Goal: Find specific page/section: Find specific page/section

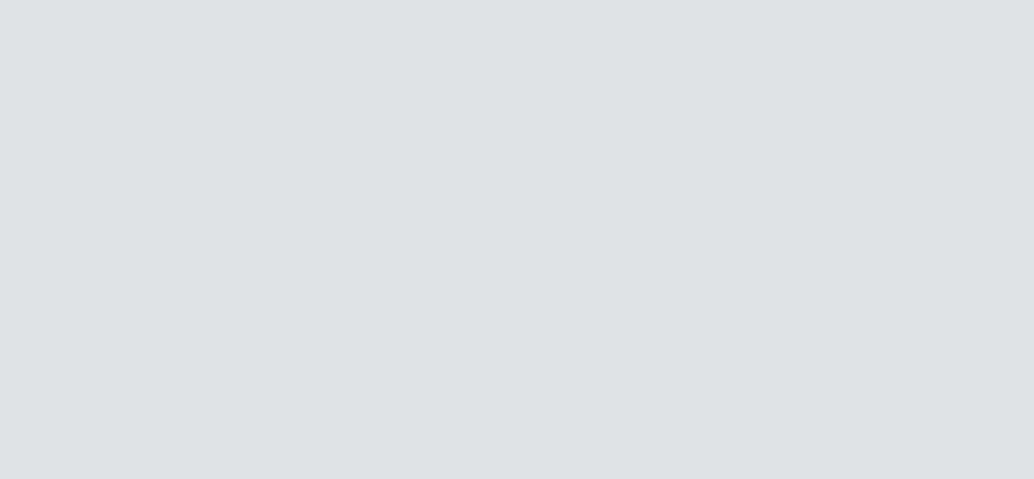
click at [249, 229] on div at bounding box center [517, 239] width 1034 height 479
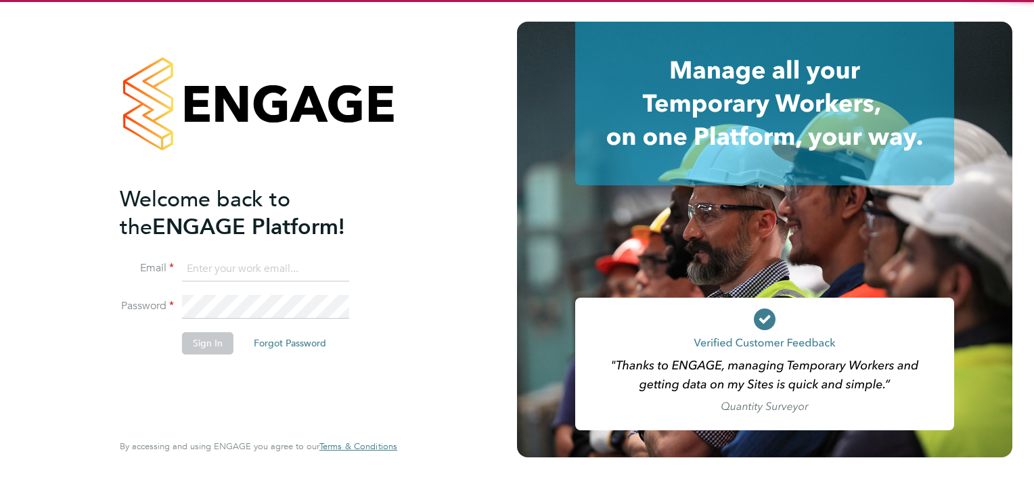
type input "ryan.scott@torus.co.uk"
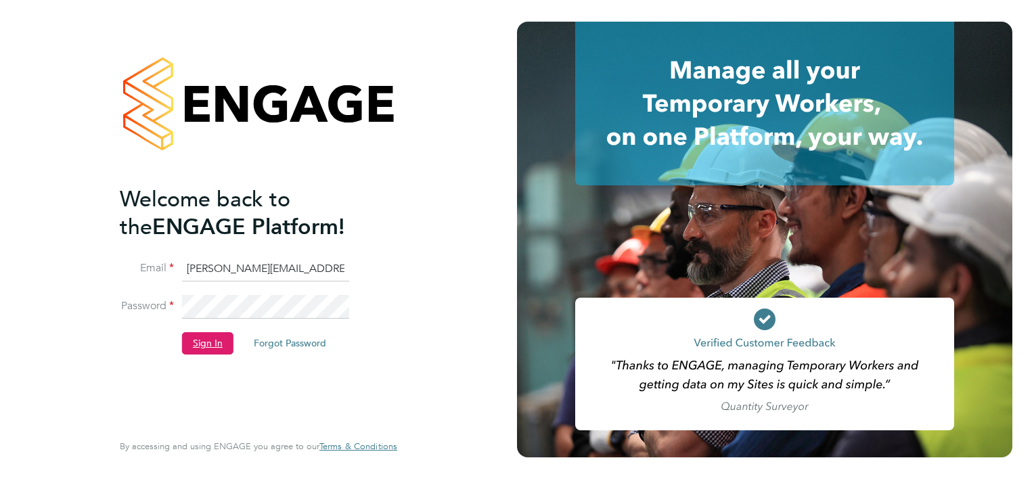
click at [223, 351] on button "Sign In" at bounding box center [207, 343] width 51 height 22
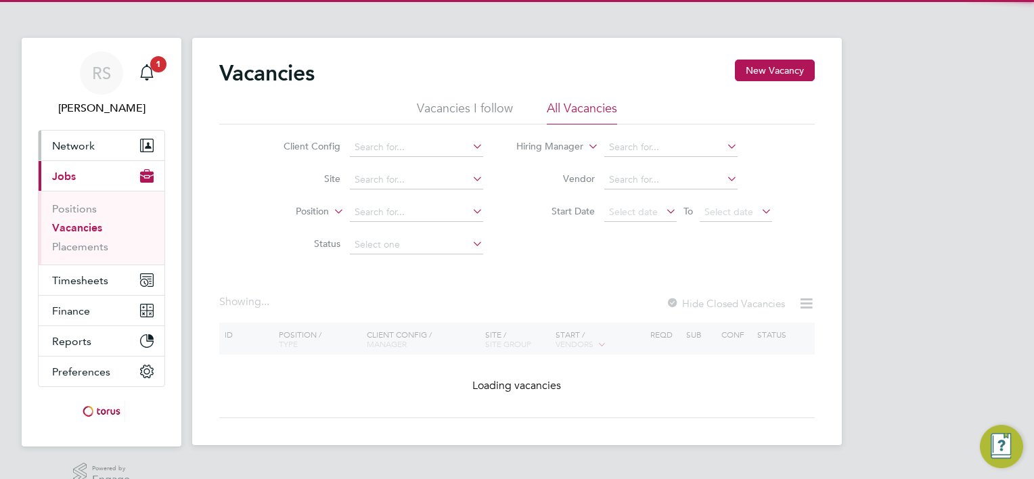
click at [99, 143] on button "Network" at bounding box center [102, 146] width 126 height 30
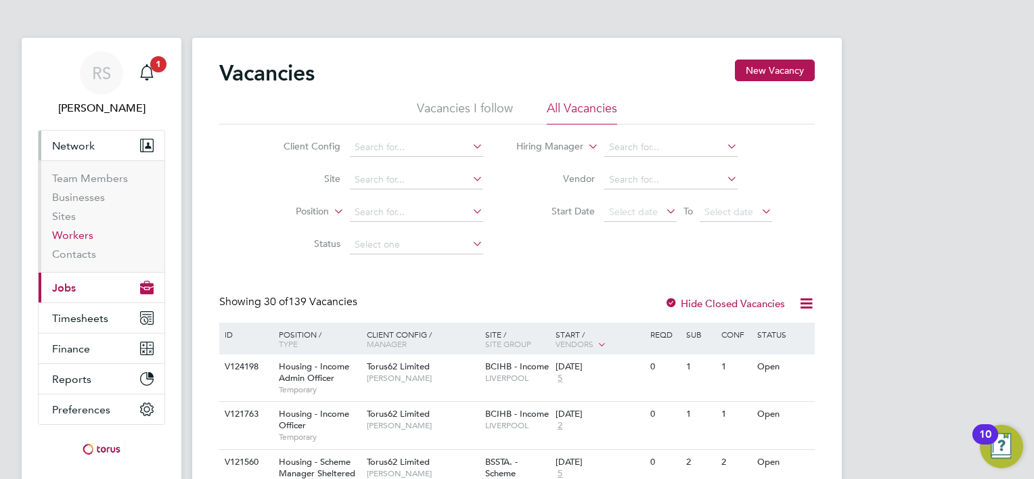
click at [87, 241] on link "Workers" at bounding box center [72, 235] width 41 height 13
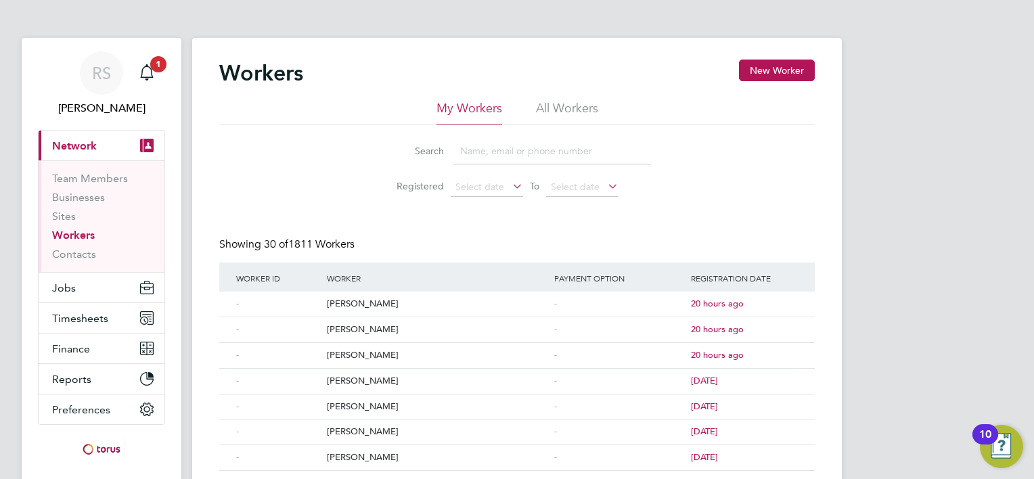
click at [563, 111] on li "All Workers" at bounding box center [567, 112] width 62 height 24
click at [523, 148] on input at bounding box center [552, 151] width 198 height 26
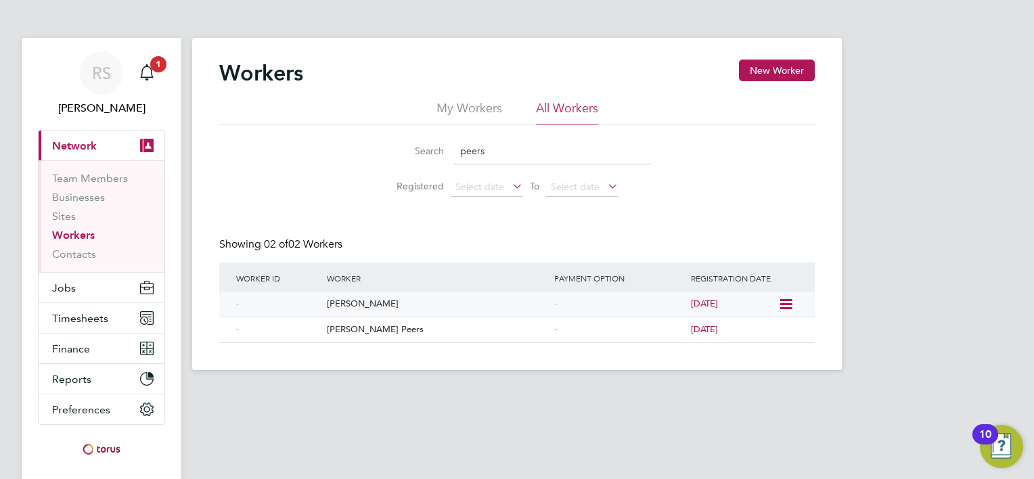
click at [346, 310] on div "Luke Peers" at bounding box center [436, 304] width 227 height 25
click at [81, 238] on link "Workers" at bounding box center [73, 235] width 43 height 13
drag, startPoint x: 506, startPoint y: 149, endPoint x: 290, endPoint y: 149, distance: 215.9
click at [300, 149] on div "Search peers Registered Select date To Select date" at bounding box center [517, 164] width 596 height 79
type input "trigg"
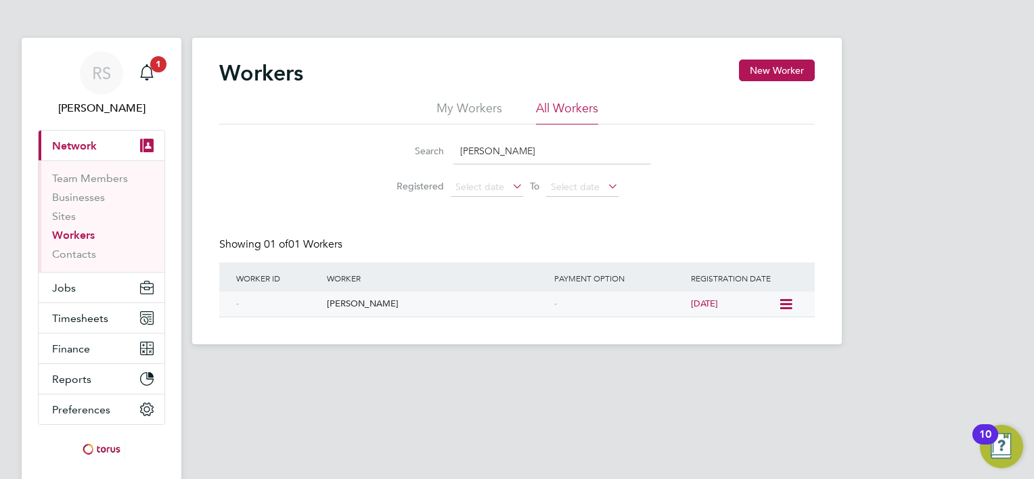
click at [392, 300] on div "[PERSON_NAME]" at bounding box center [436, 304] width 227 height 25
click at [64, 233] on link "Workers" at bounding box center [73, 235] width 43 height 13
click at [437, 183] on label "Registered" at bounding box center [413, 186] width 61 height 12
click at [483, 214] on div "Workers New Worker My Workers All Workers Search trigg Registered Select date T…" at bounding box center [517, 189] width 596 height 258
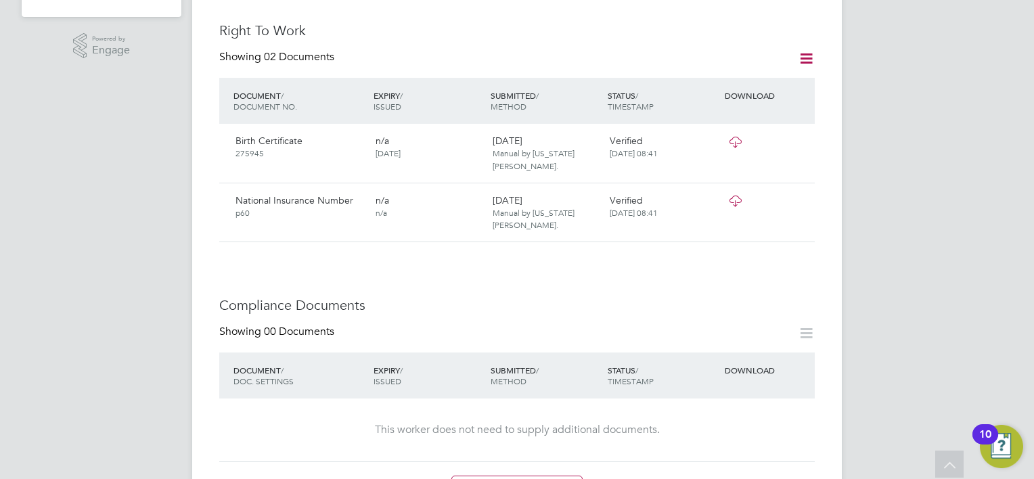
scroll to position [474, 0]
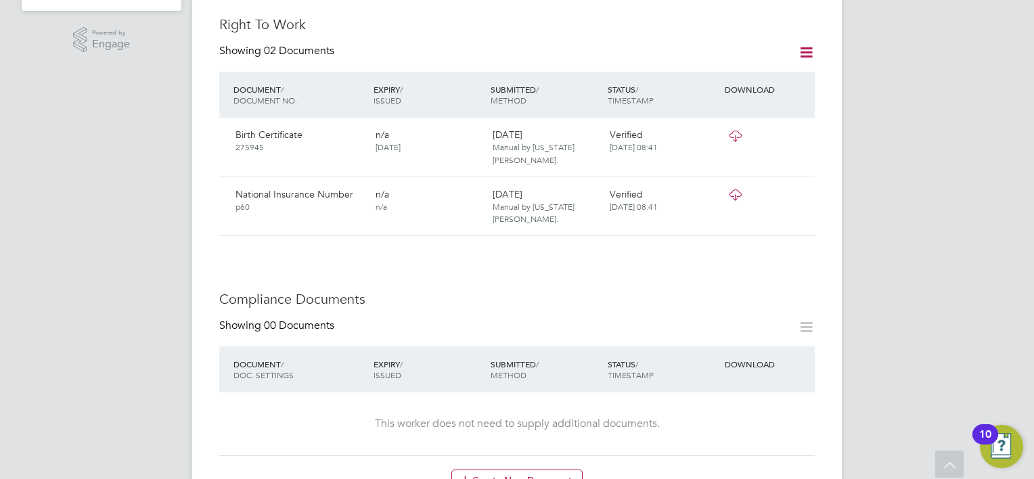
click at [736, 131] on icon at bounding box center [735, 136] width 17 height 11
click at [736, 189] on icon at bounding box center [735, 194] width 17 height 11
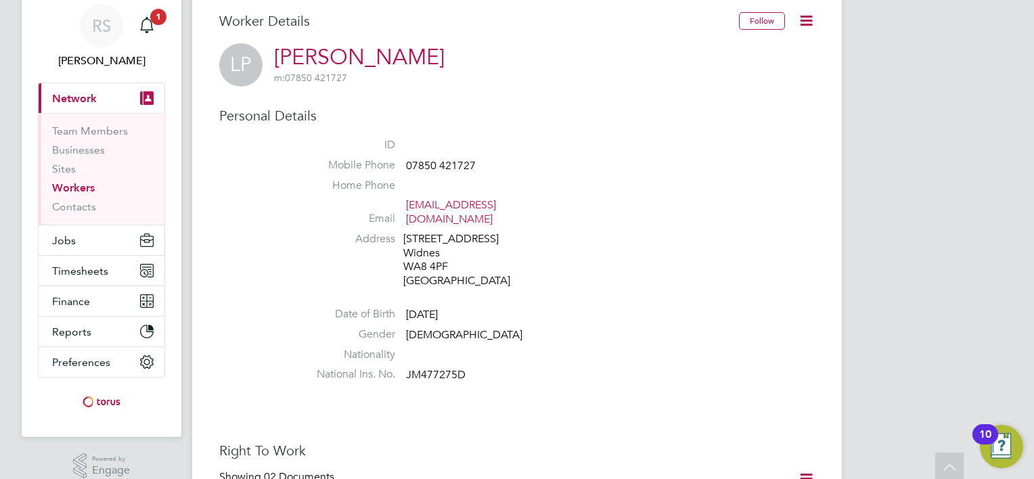
scroll to position [0, 0]
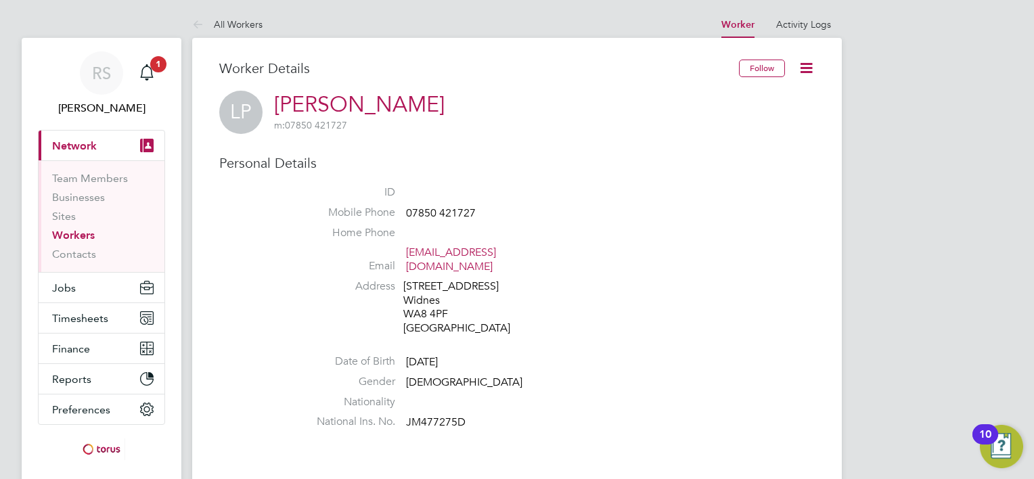
click at [72, 240] on link "Workers" at bounding box center [73, 235] width 43 height 13
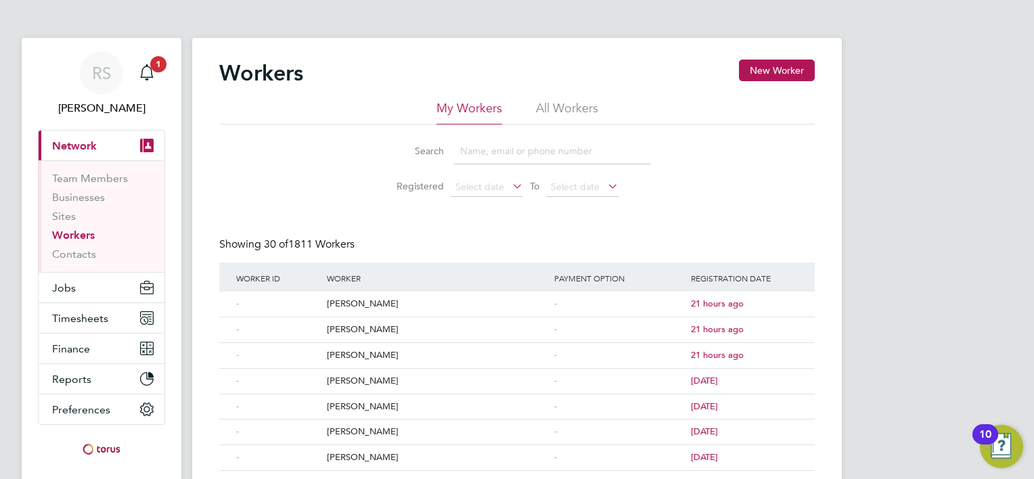
click at [587, 106] on li "All Workers" at bounding box center [567, 112] width 62 height 24
click at [528, 150] on input at bounding box center [552, 151] width 198 height 26
type input "[PERSON_NAME]"
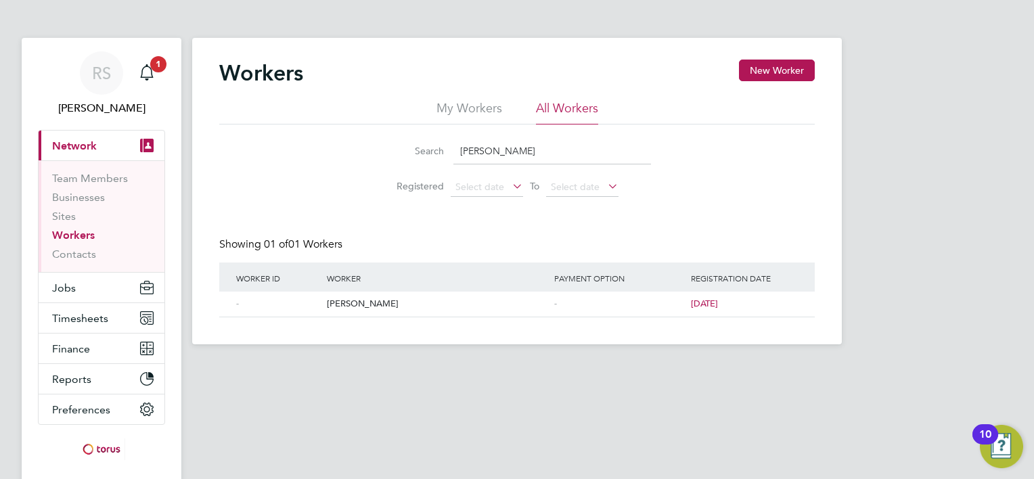
drag, startPoint x: 374, startPoint y: 180, endPoint x: 374, endPoint y: 198, distance: 18.3
click at [374, 180] on li "Registered Select date To Select date" at bounding box center [517, 187] width 302 height 32
click at [330, 307] on div "[PERSON_NAME]" at bounding box center [436, 304] width 227 height 25
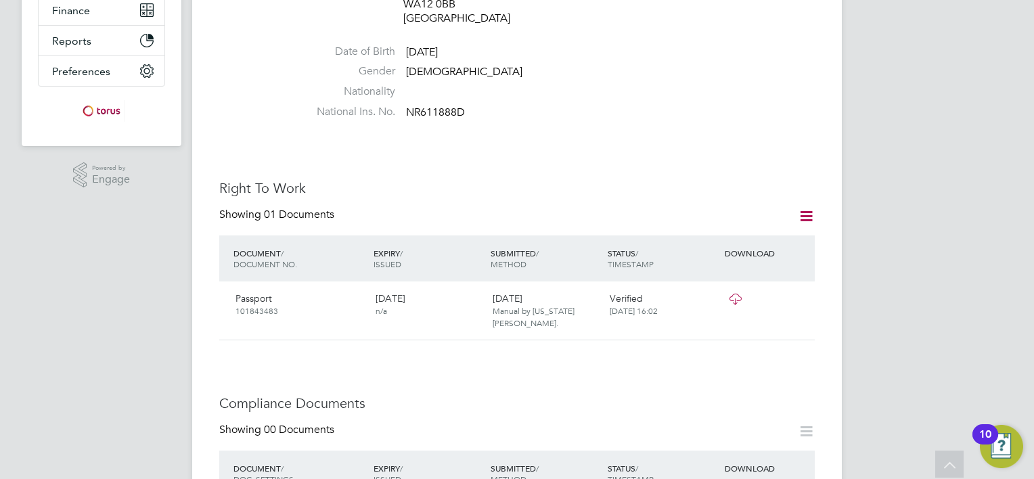
scroll to position [406, 0]
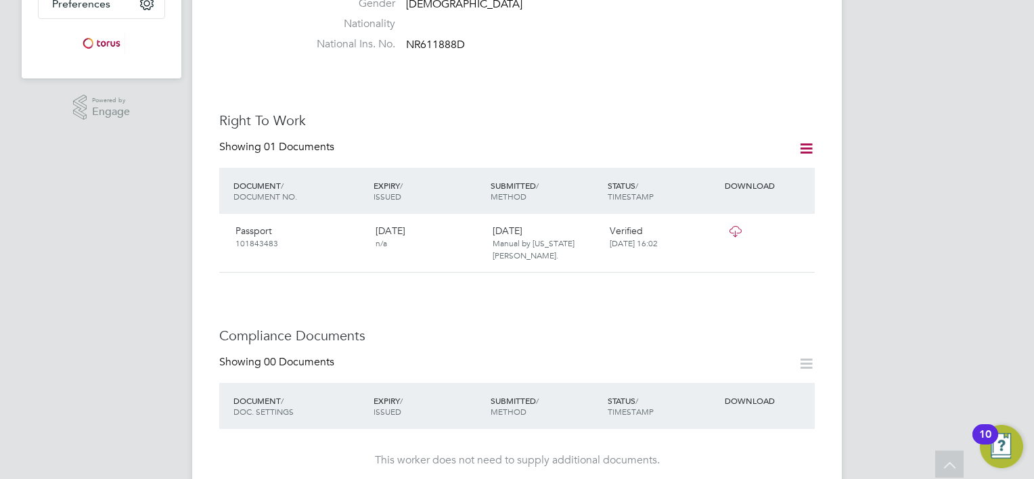
click at [734, 226] on icon at bounding box center [735, 231] width 17 height 11
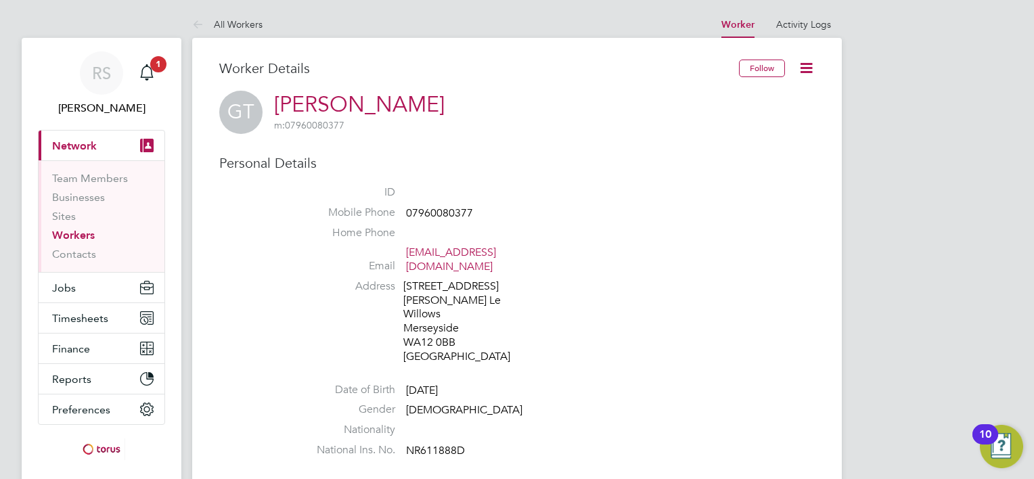
click at [87, 231] on link "Workers" at bounding box center [73, 235] width 43 height 13
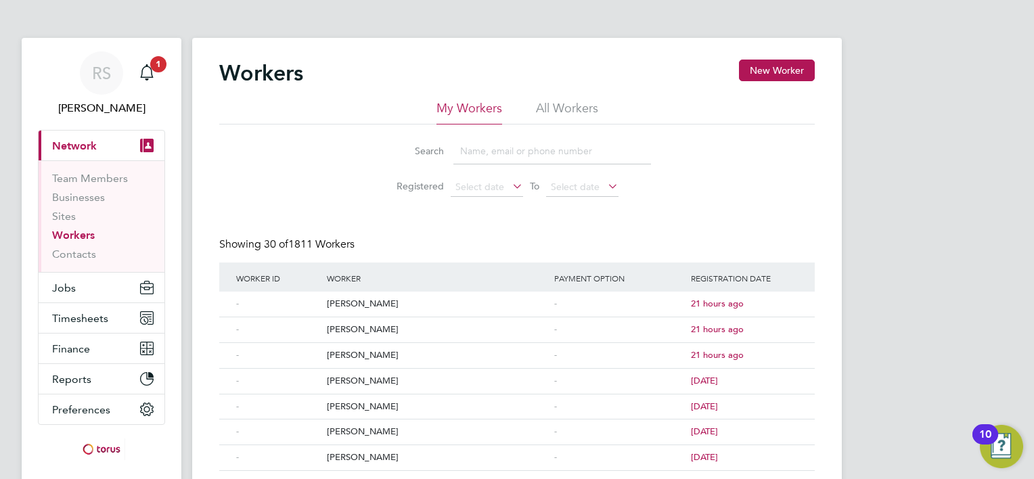
click at [563, 100] on li "All Workers" at bounding box center [567, 112] width 62 height 24
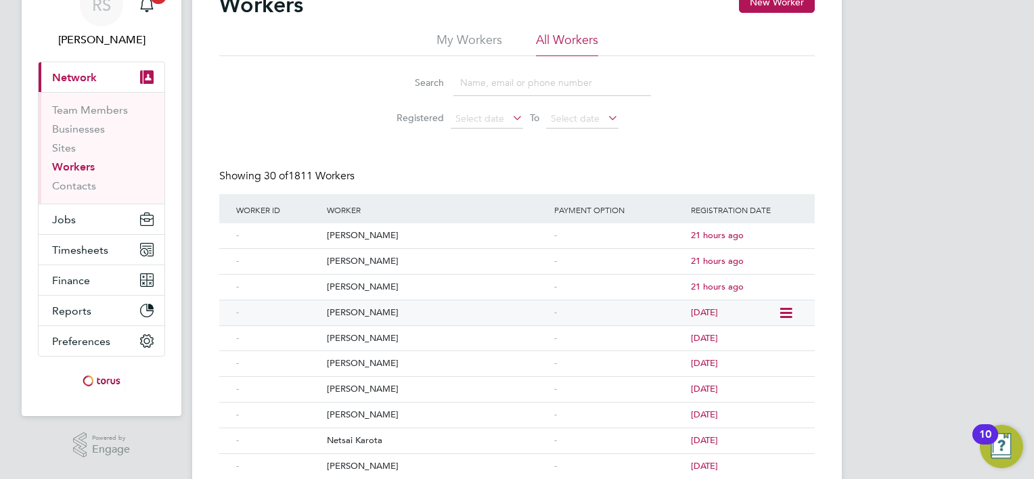
scroll to position [135, 0]
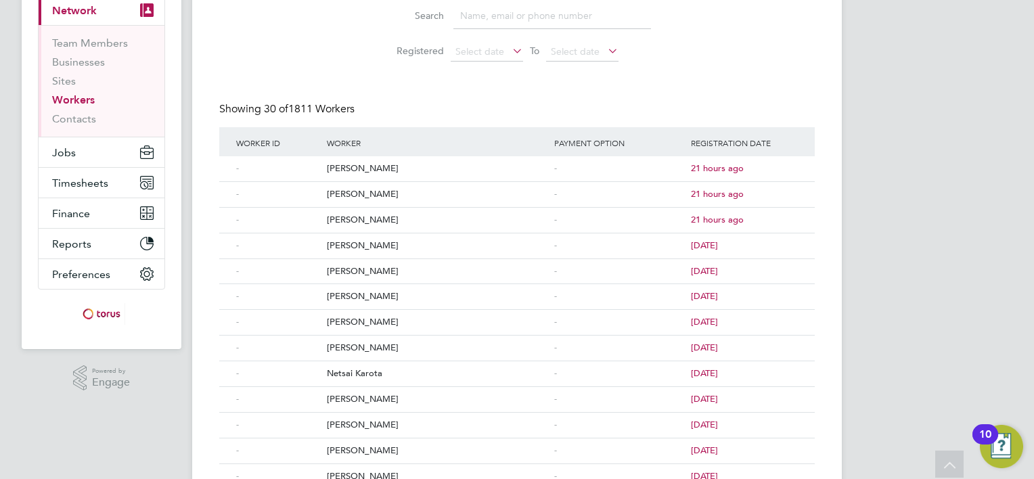
click at [491, 16] on input at bounding box center [552, 16] width 198 height 26
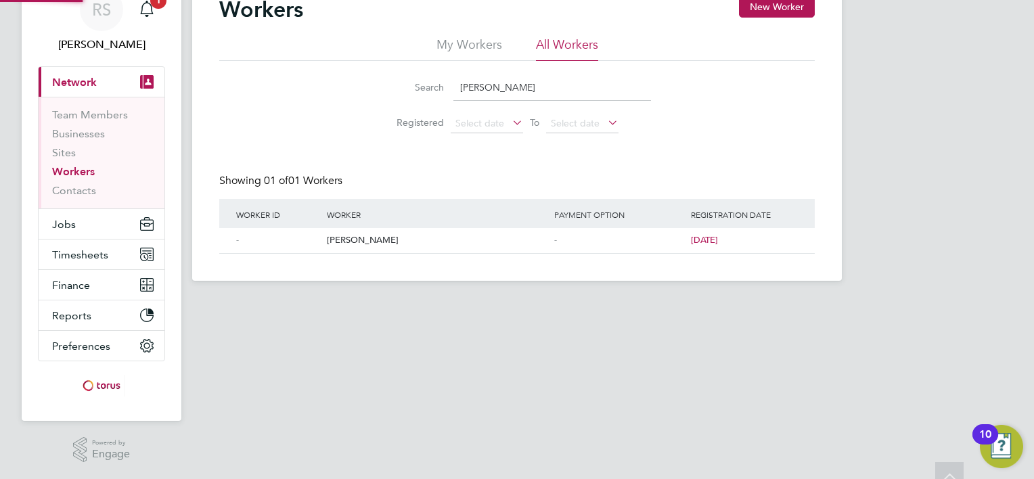
scroll to position [62, 0]
type input "[PERSON_NAME]"
